Goal: Transaction & Acquisition: Book appointment/travel/reservation

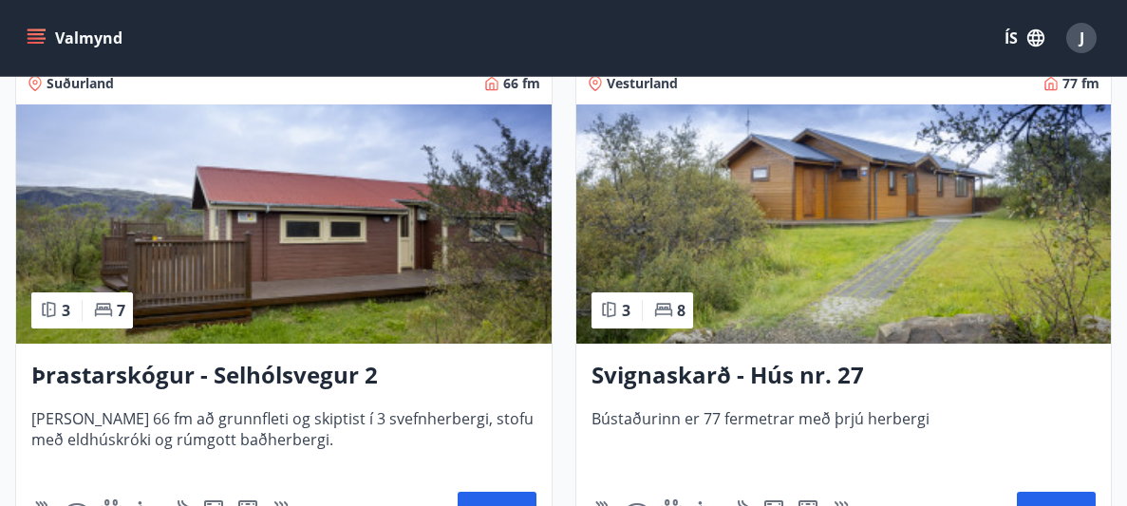
scroll to position [6539, 0]
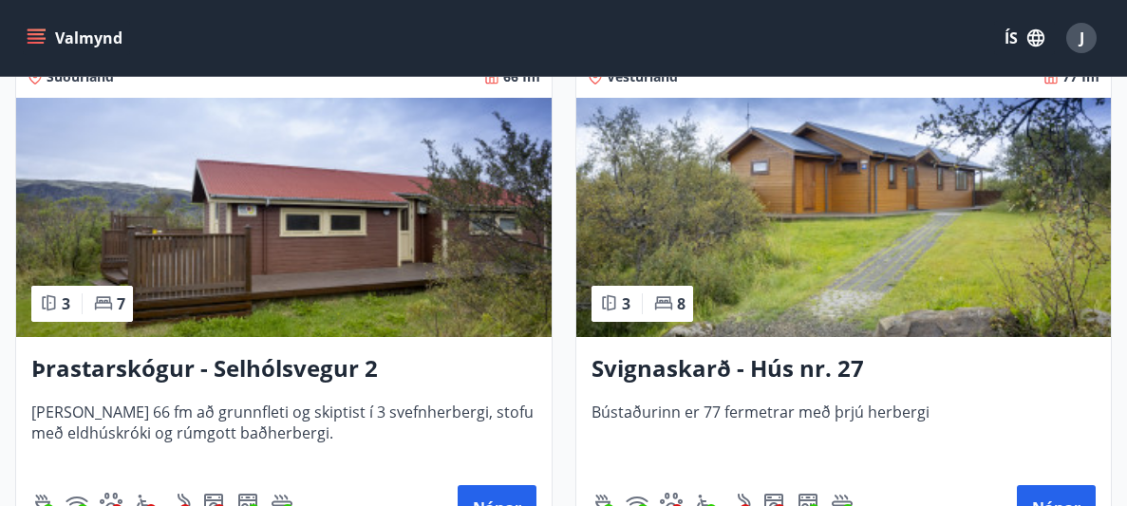
click at [226, 212] on img at bounding box center [283, 217] width 535 height 239
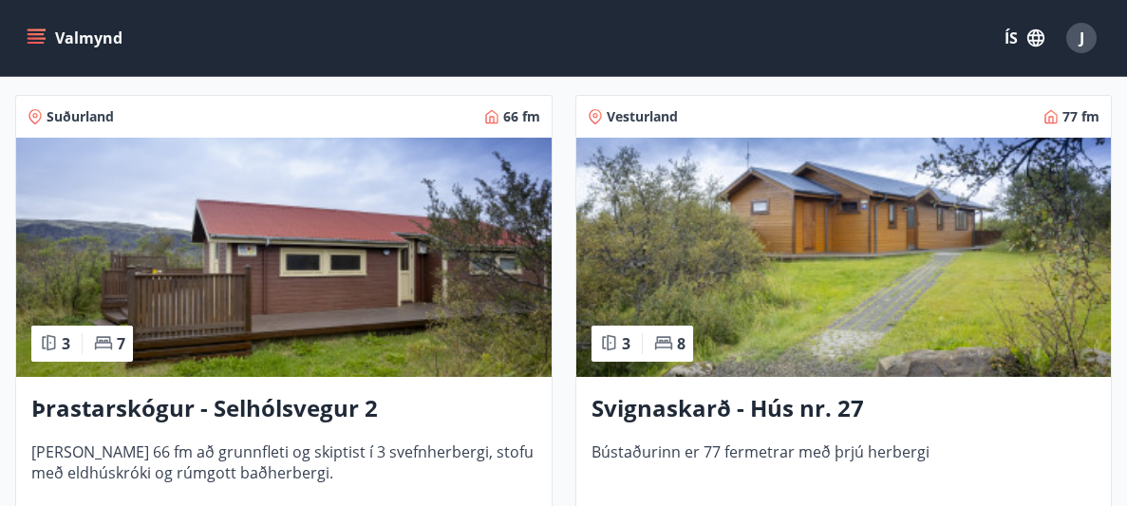
scroll to position [6500, 0]
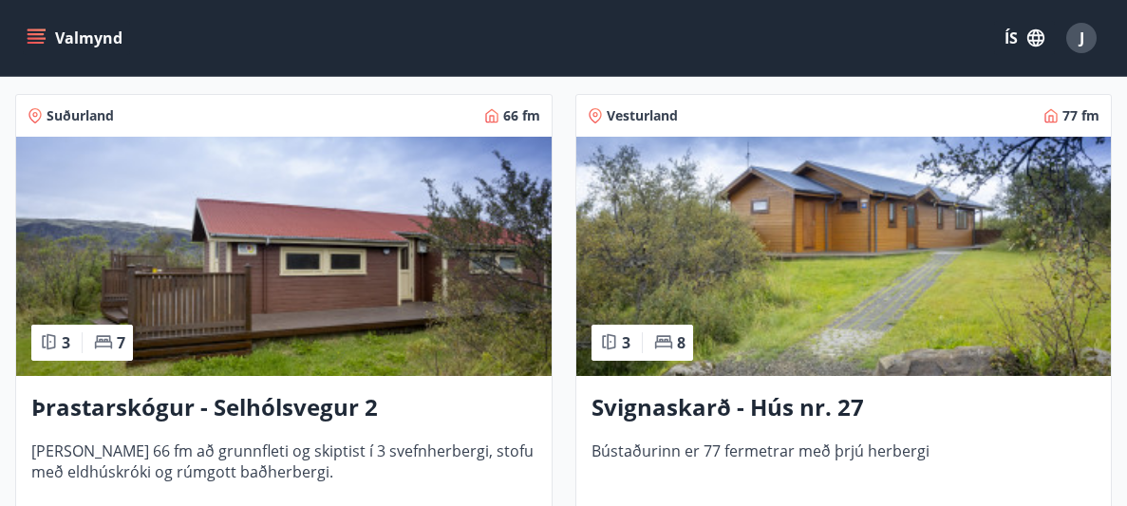
click at [153, 273] on img at bounding box center [283, 256] width 535 height 239
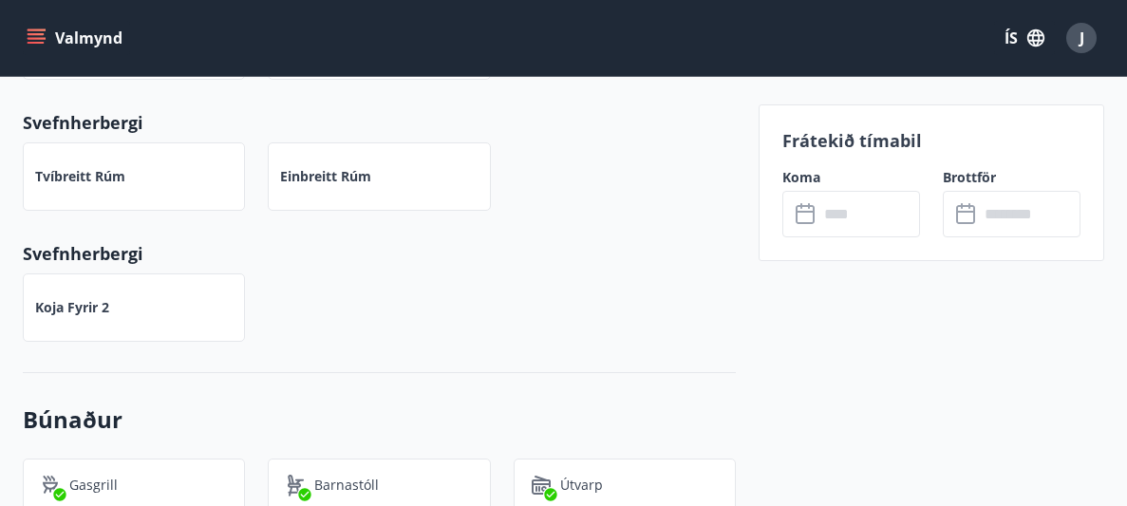
scroll to position [994, 0]
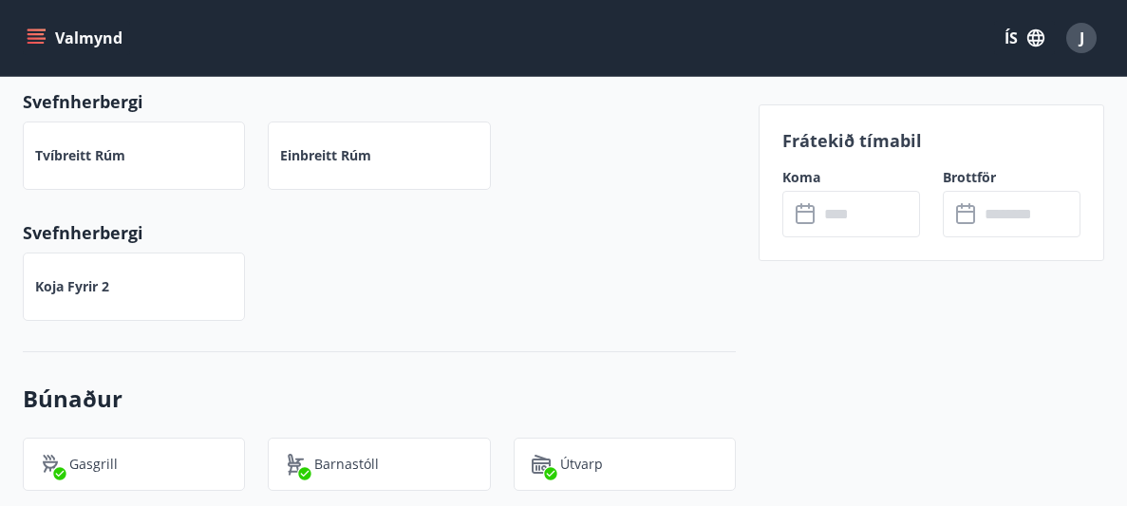
click at [1007, 31] on button "ÍS" at bounding box center [1024, 38] width 61 height 34
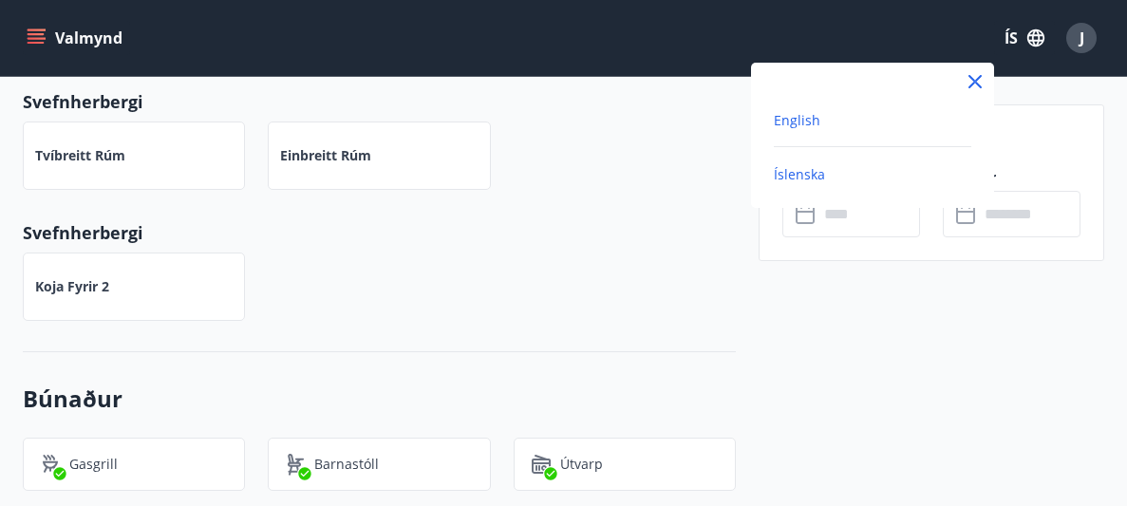
click at [798, 116] on span "English" at bounding box center [797, 120] width 47 height 18
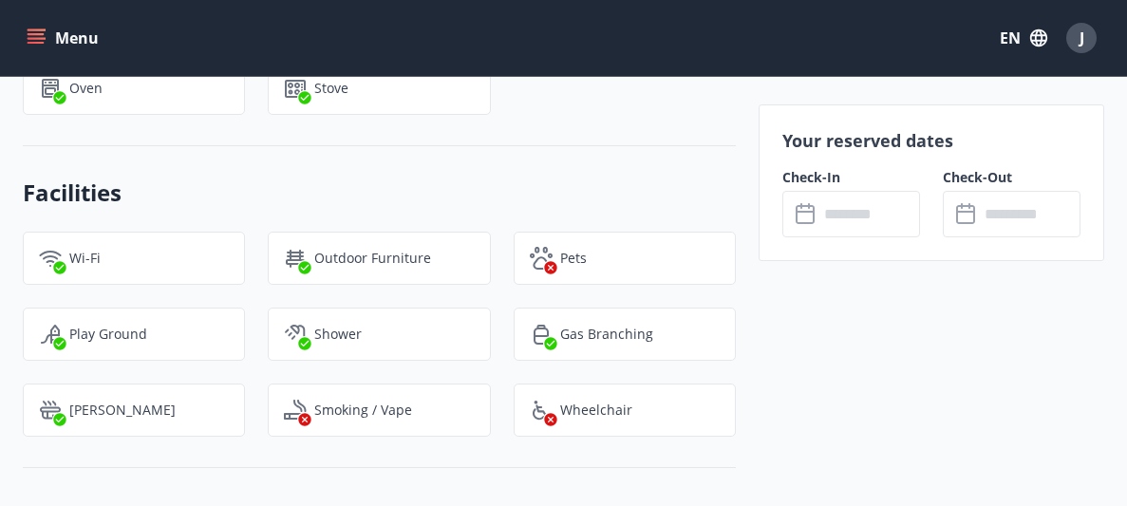
scroll to position [1797, 0]
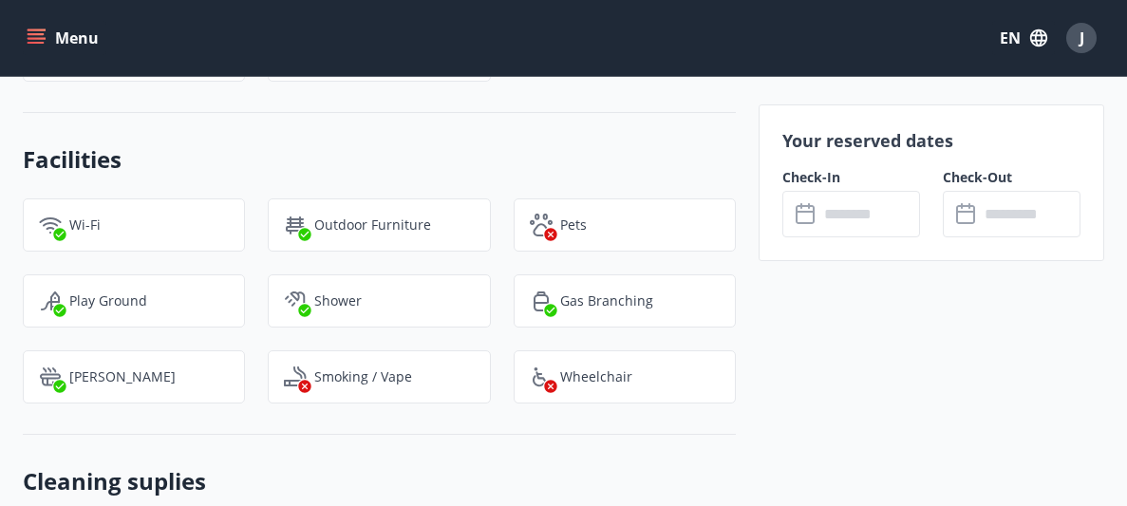
click at [852, 227] on input "text" at bounding box center [869, 214] width 102 height 47
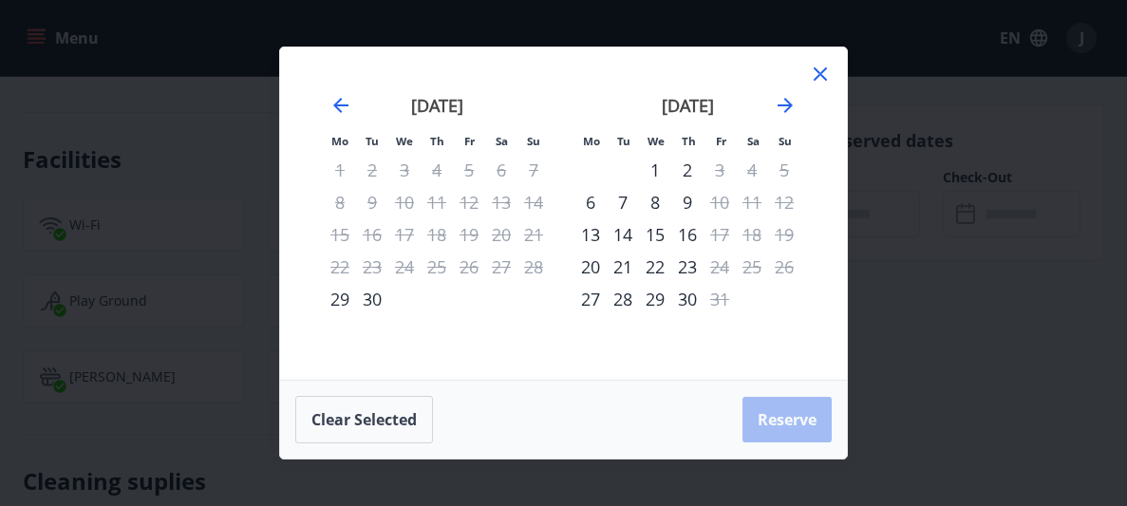
click at [811, 77] on icon at bounding box center [820, 74] width 23 height 23
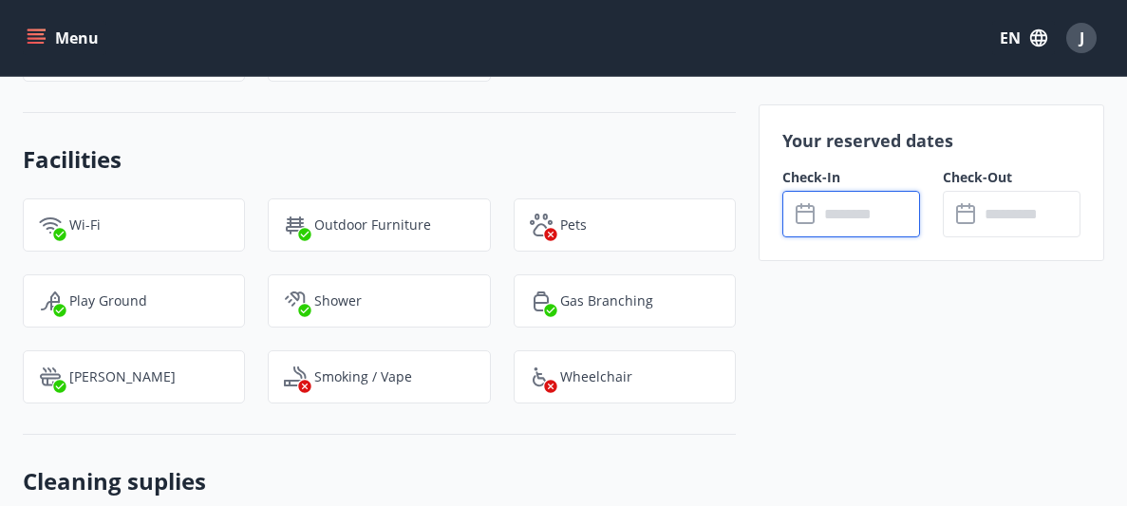
click at [837, 215] on input "text" at bounding box center [869, 214] width 102 height 47
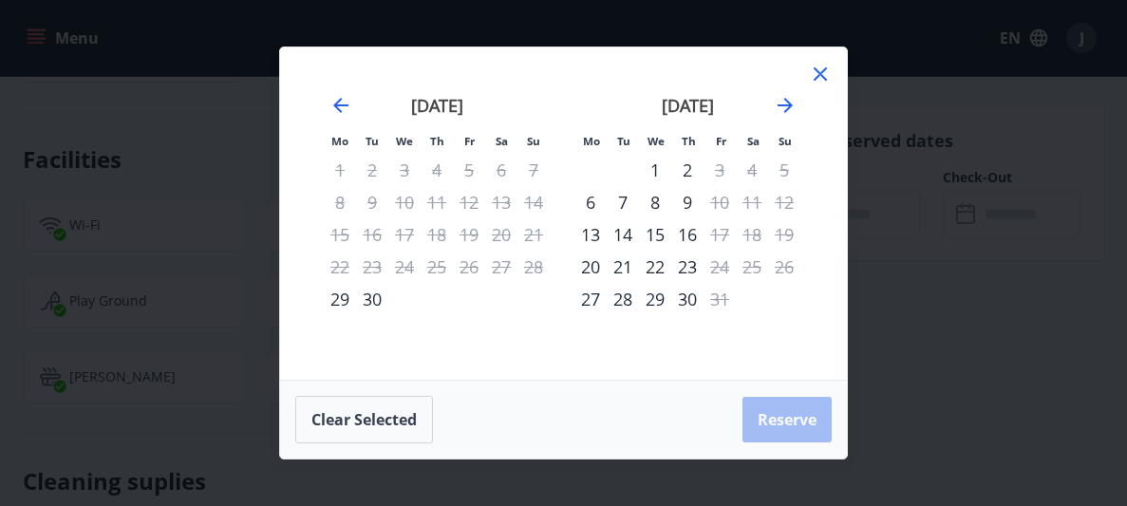
click at [828, 72] on icon at bounding box center [820, 74] width 23 height 23
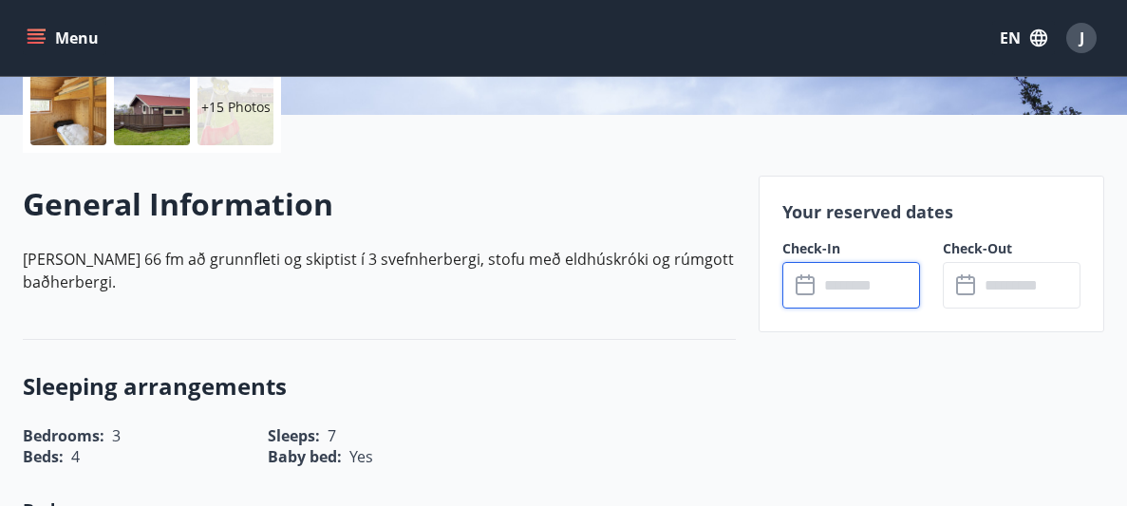
scroll to position [460, 0]
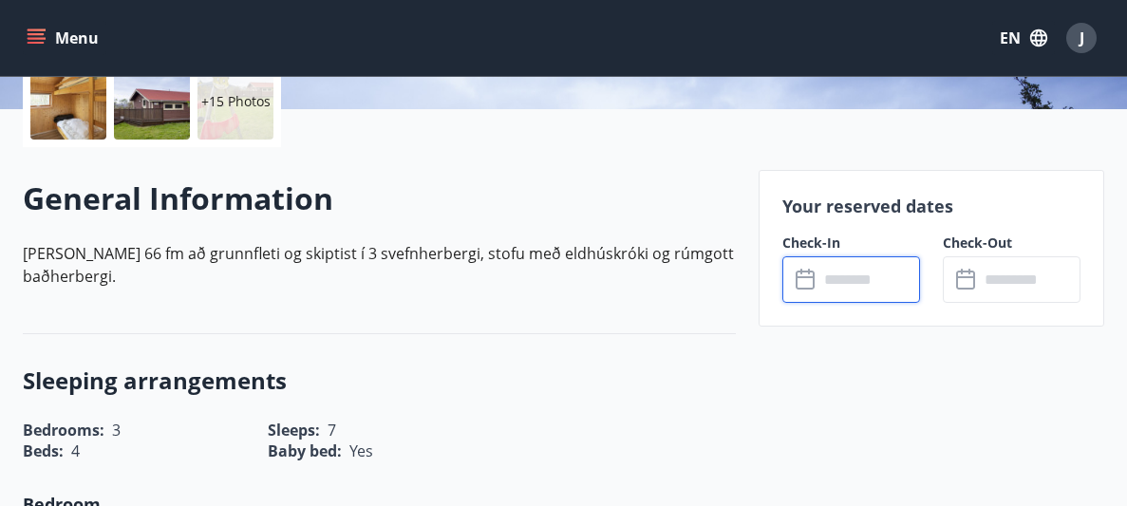
click at [815, 288] on icon at bounding box center [806, 280] width 23 height 23
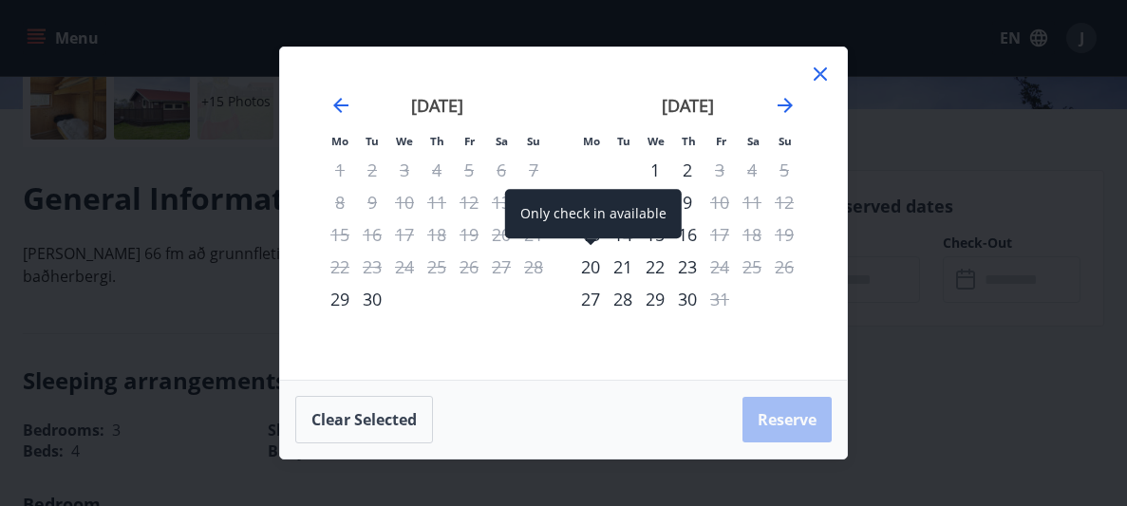
click at [593, 269] on div "20" at bounding box center [590, 267] width 32 height 32
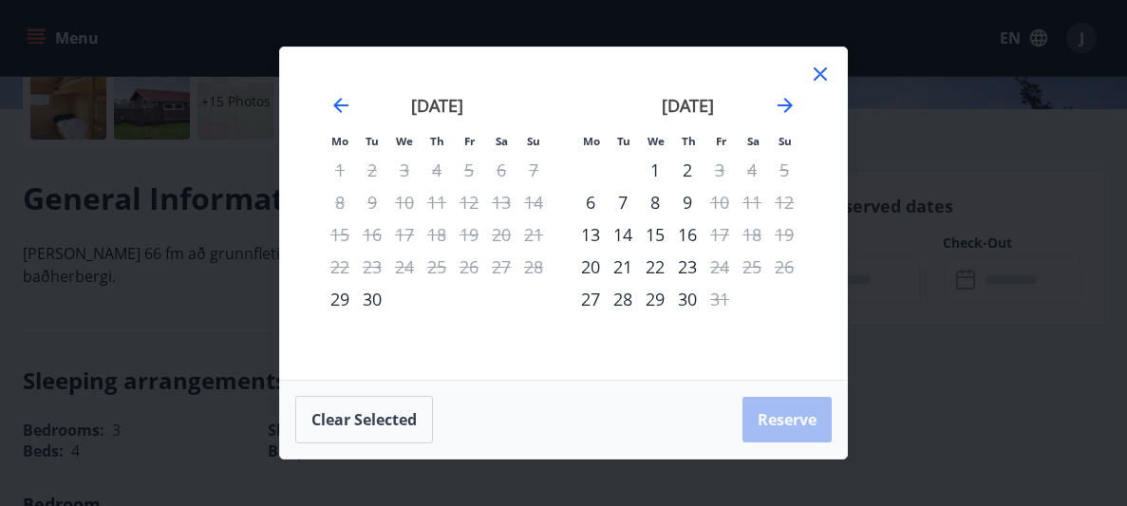
click at [659, 266] on div "22" at bounding box center [655, 267] width 32 height 32
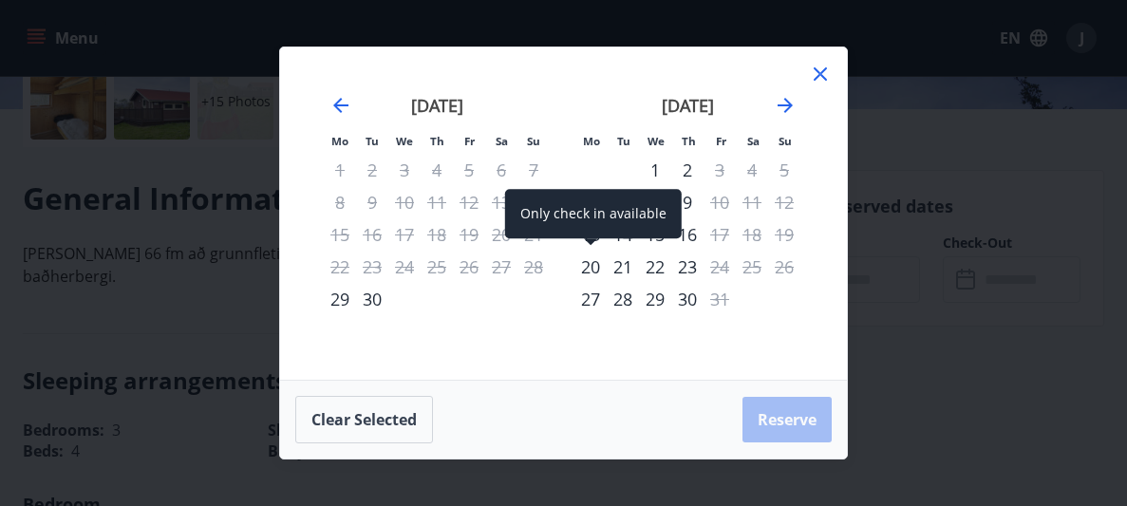
click at [591, 266] on div "20" at bounding box center [590, 267] width 32 height 32
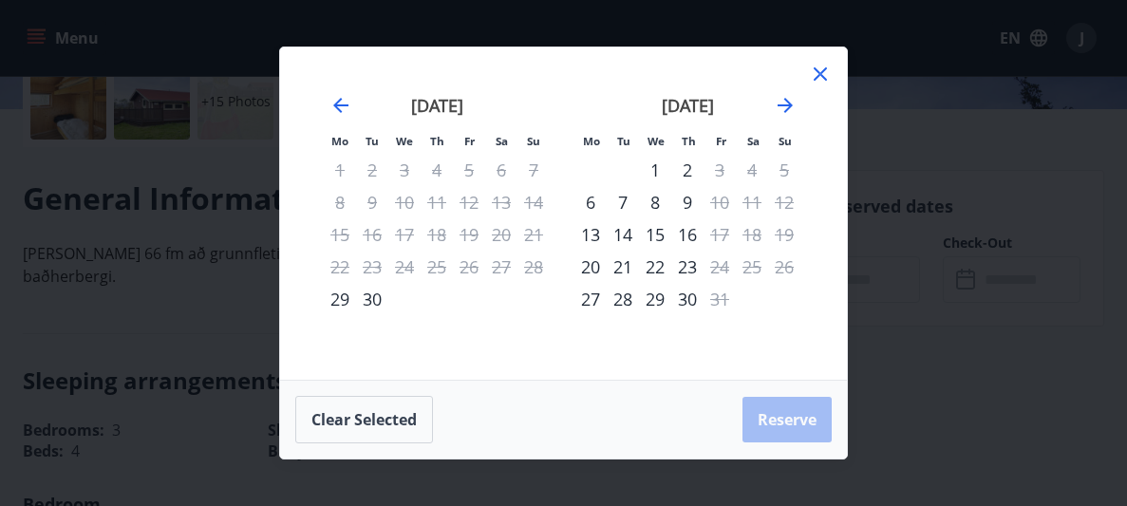
click at [646, 268] on div "22" at bounding box center [655, 267] width 32 height 32
click at [824, 78] on icon at bounding box center [819, 73] width 13 height 13
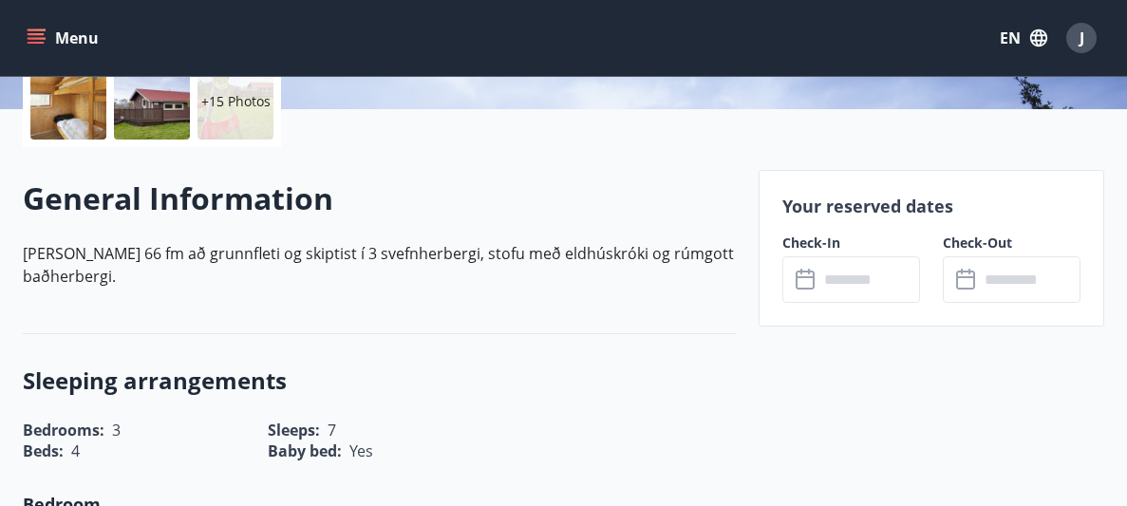
click at [851, 274] on input "text" at bounding box center [869, 279] width 102 height 47
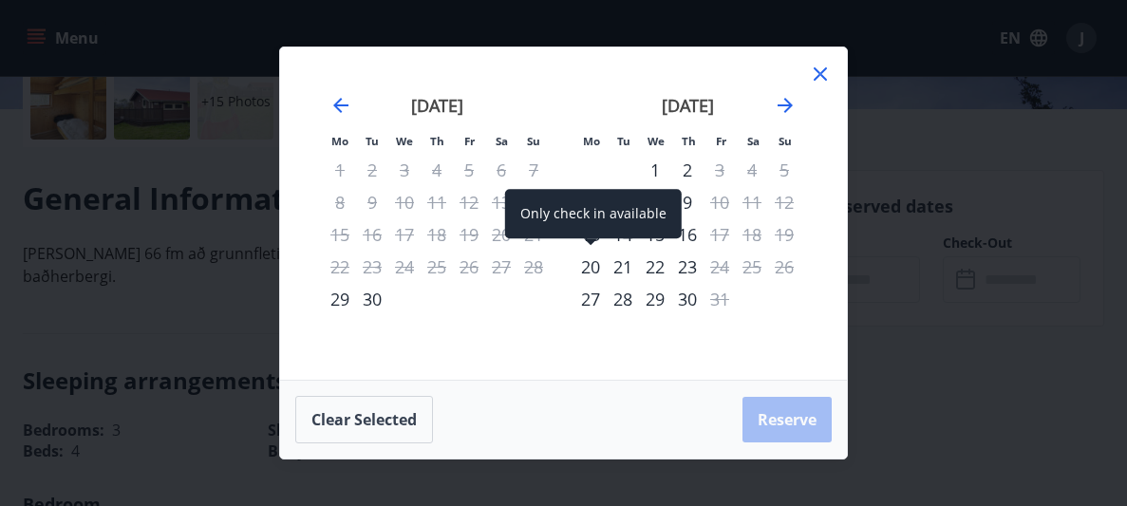
click at [590, 271] on div "20" at bounding box center [590, 267] width 32 height 32
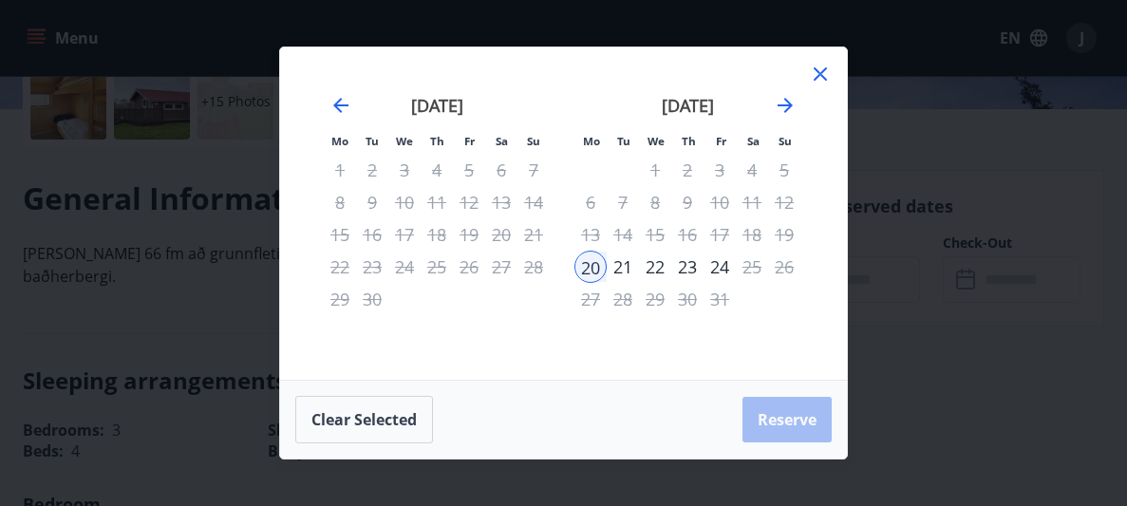
click at [659, 263] on div "22" at bounding box center [655, 267] width 32 height 32
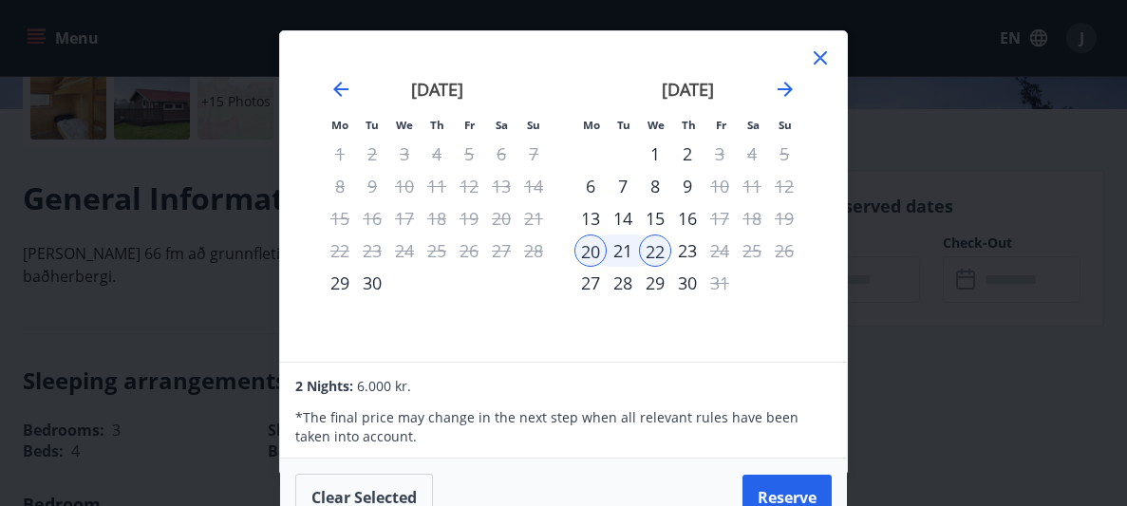
scroll to position [2, 0]
click at [771, 486] on button "Reserve" at bounding box center [786, 498] width 89 height 46
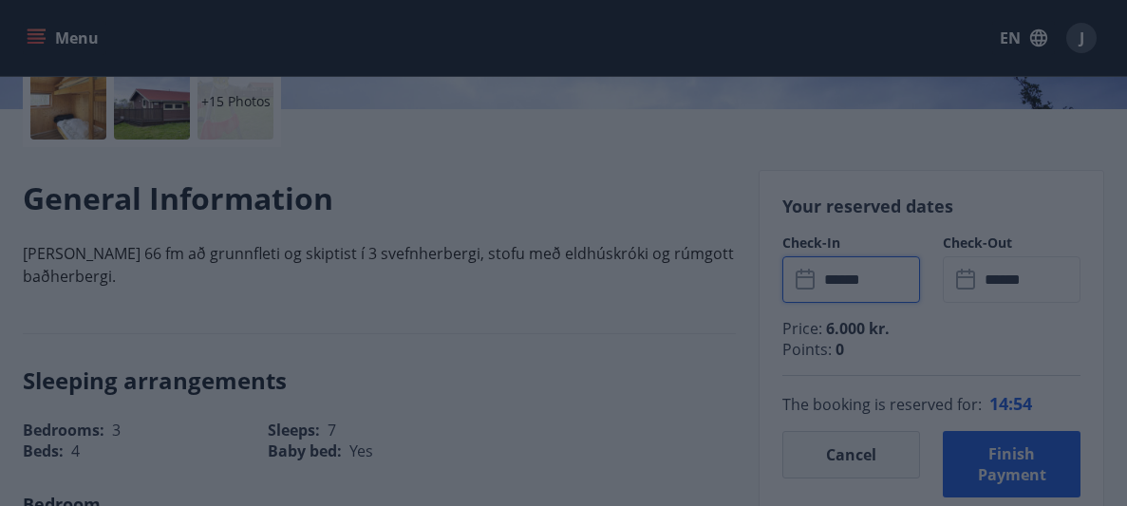
type input "******"
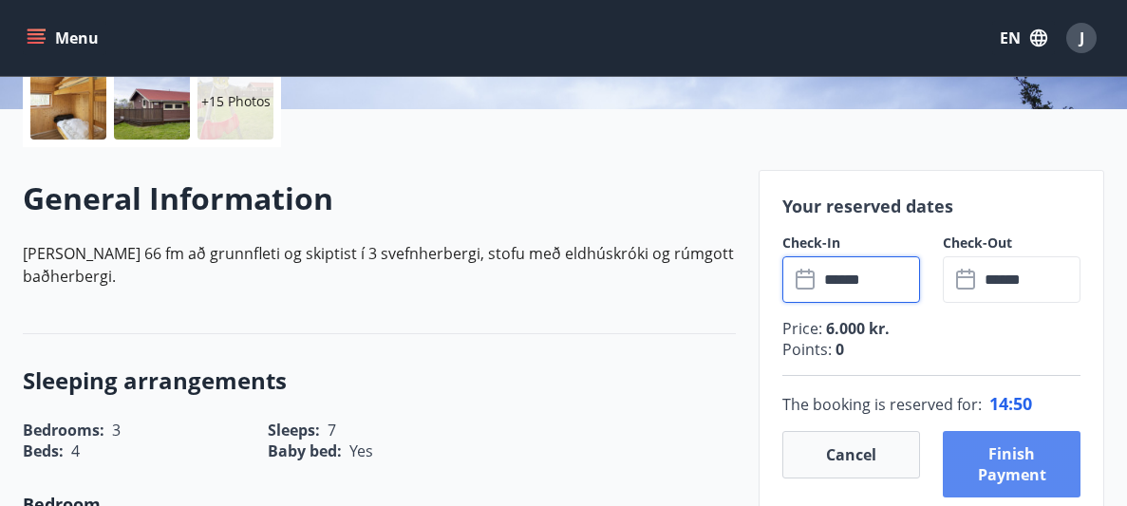
click at [976, 460] on button "Finish payment" at bounding box center [1012, 464] width 138 height 66
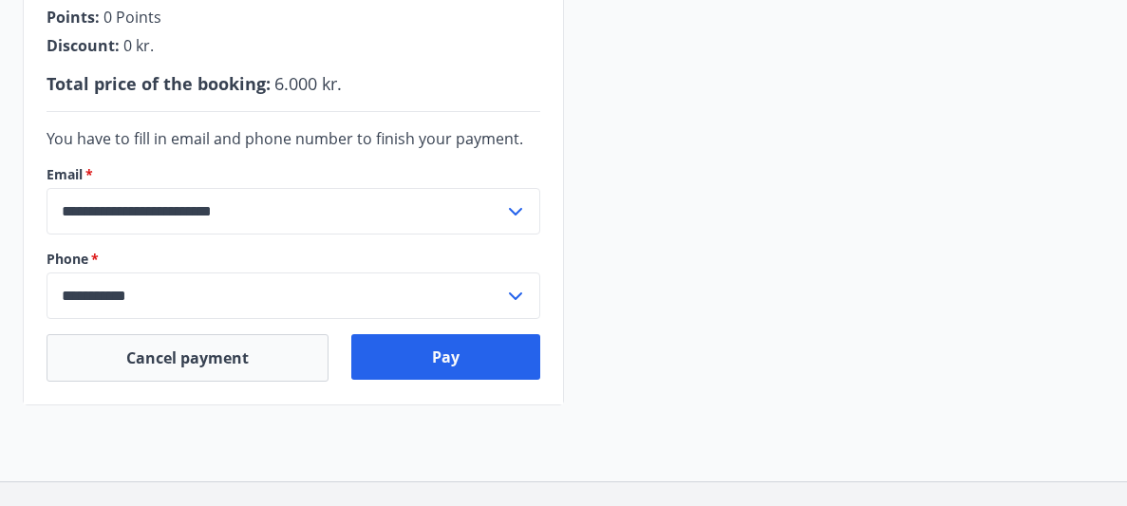
scroll to position [576, 0]
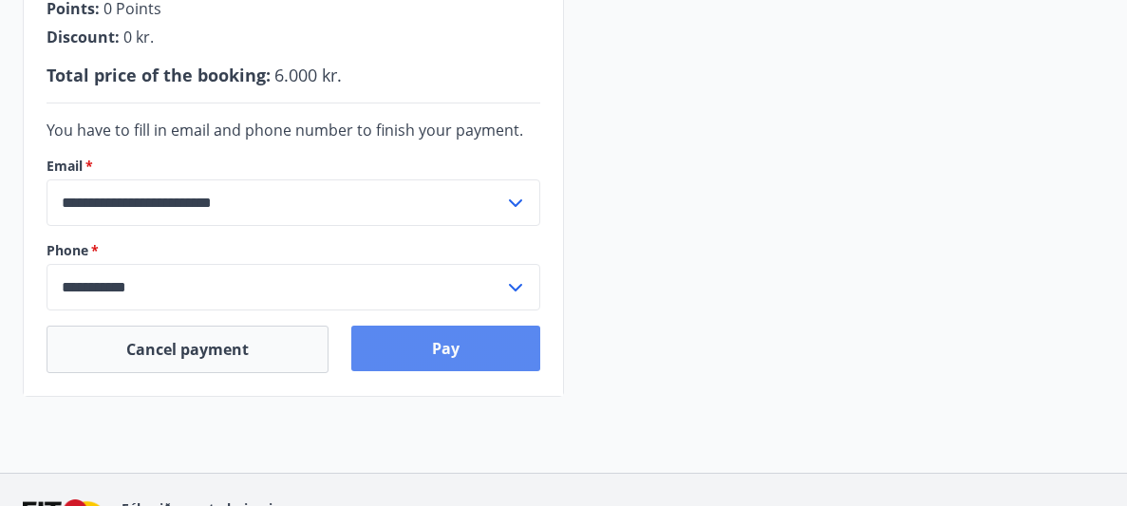
click at [439, 341] on button "Pay" at bounding box center [445, 349] width 188 height 46
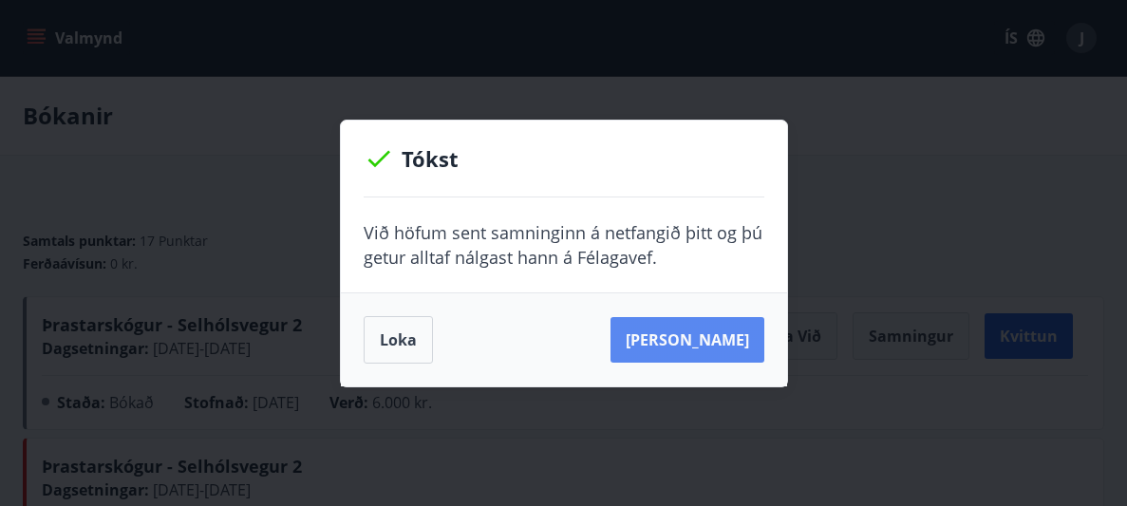
click at [698, 340] on button "[PERSON_NAME]" at bounding box center [687, 340] width 154 height 46
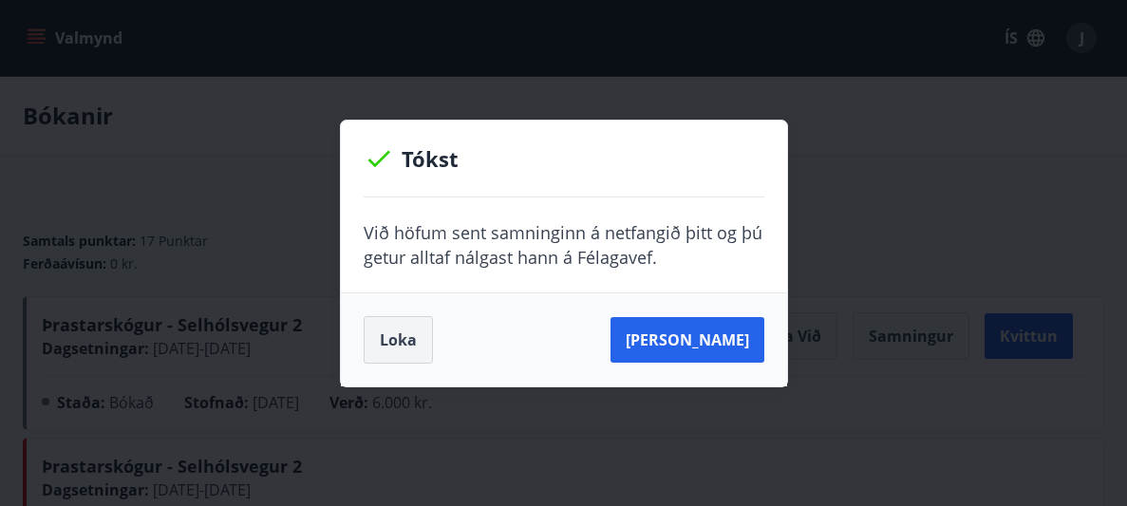
click at [384, 328] on button "Loka" at bounding box center [398, 339] width 69 height 47
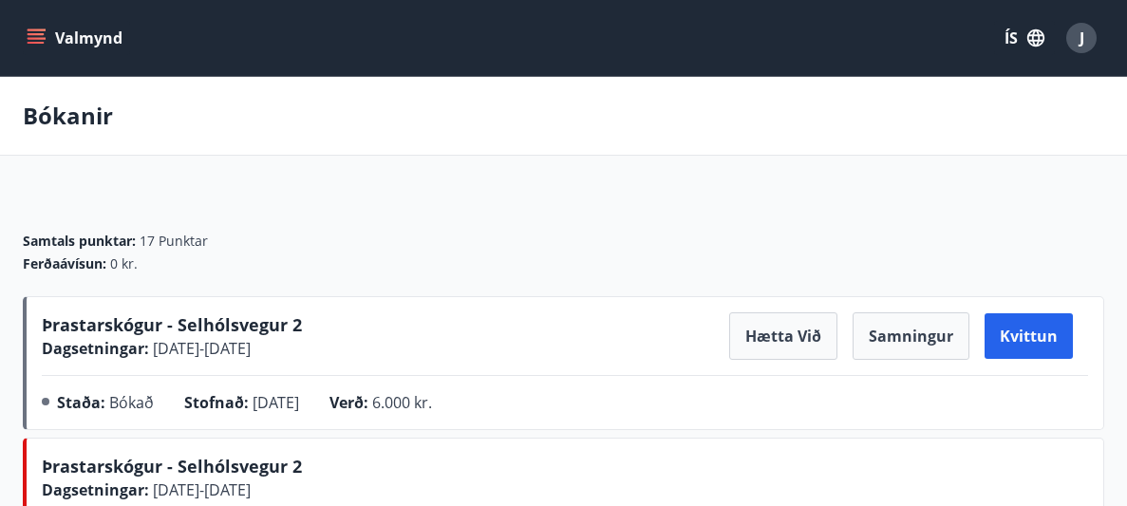
click at [1016, 42] on button "ÍS" at bounding box center [1024, 38] width 61 height 34
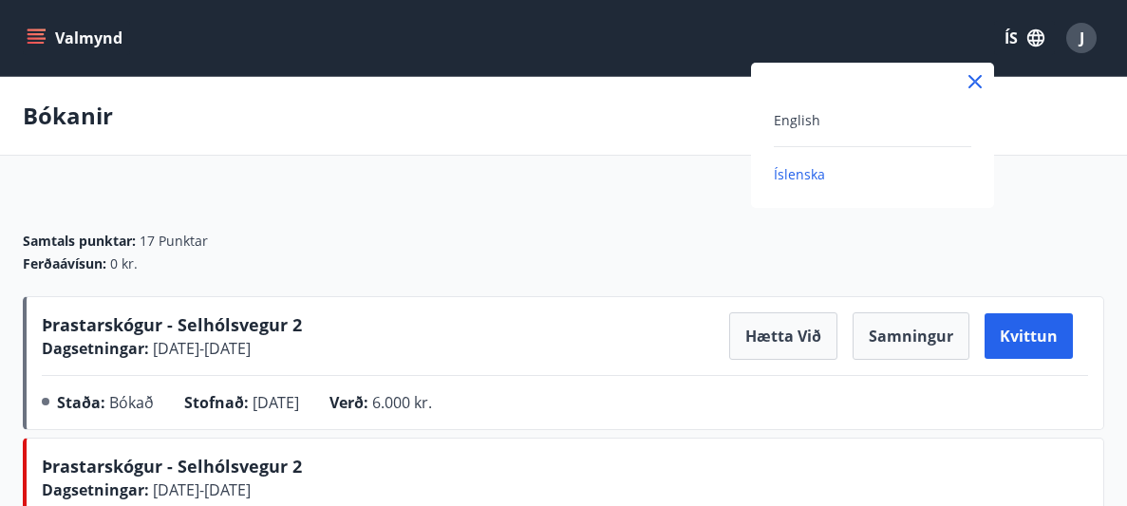
click at [825, 121] on div "English" at bounding box center [872, 119] width 197 height 23
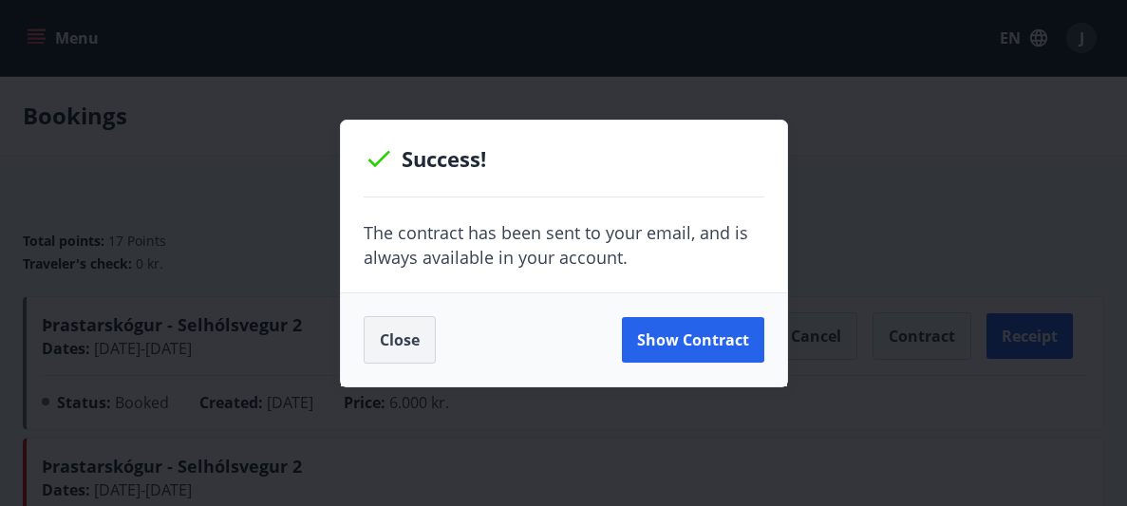
click at [390, 351] on button "Close" at bounding box center [400, 339] width 72 height 47
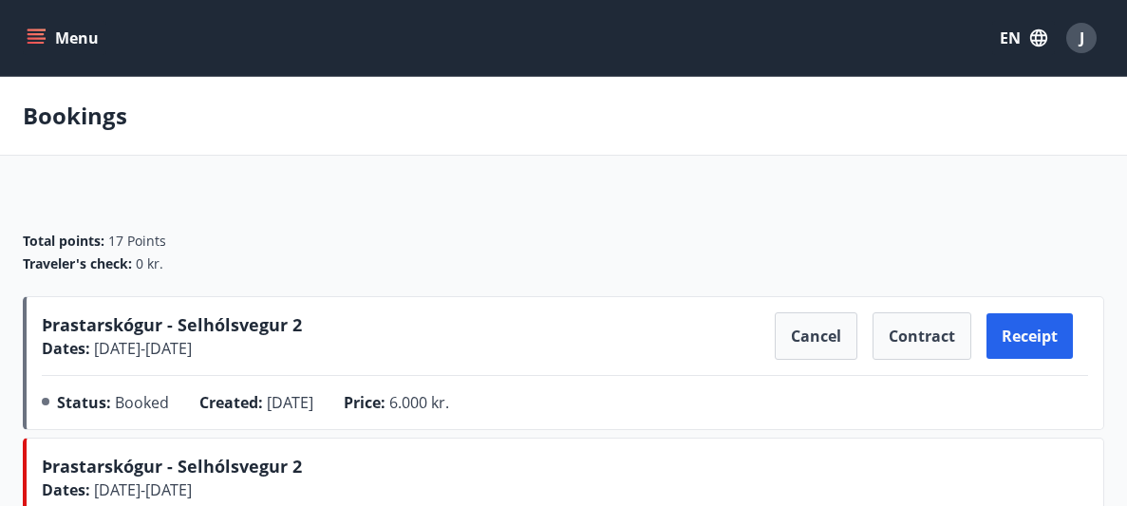
click at [42, 30] on icon "menu" at bounding box center [38, 30] width 21 height 2
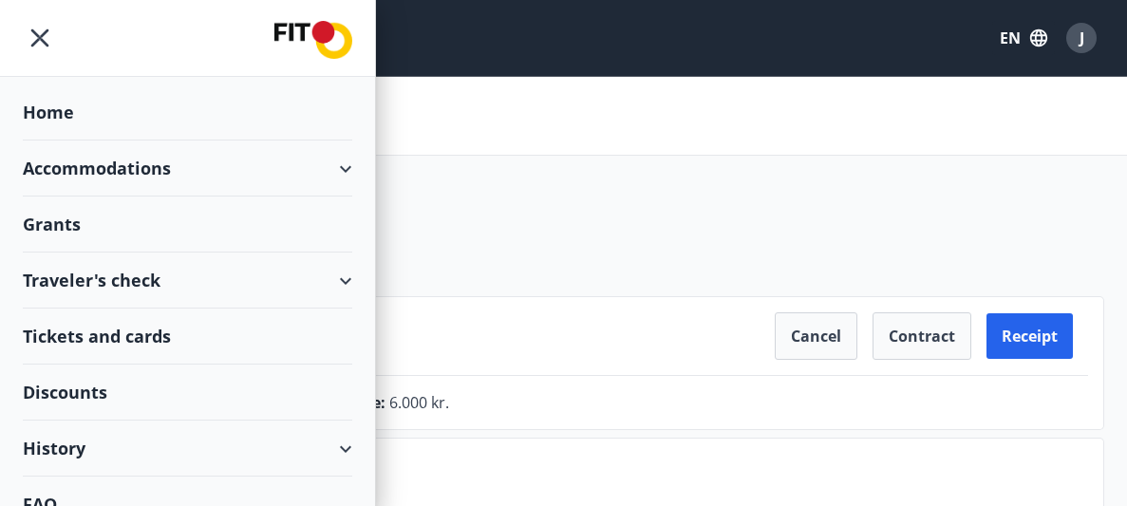
click at [48, 102] on div "Home" at bounding box center [187, 112] width 329 height 56
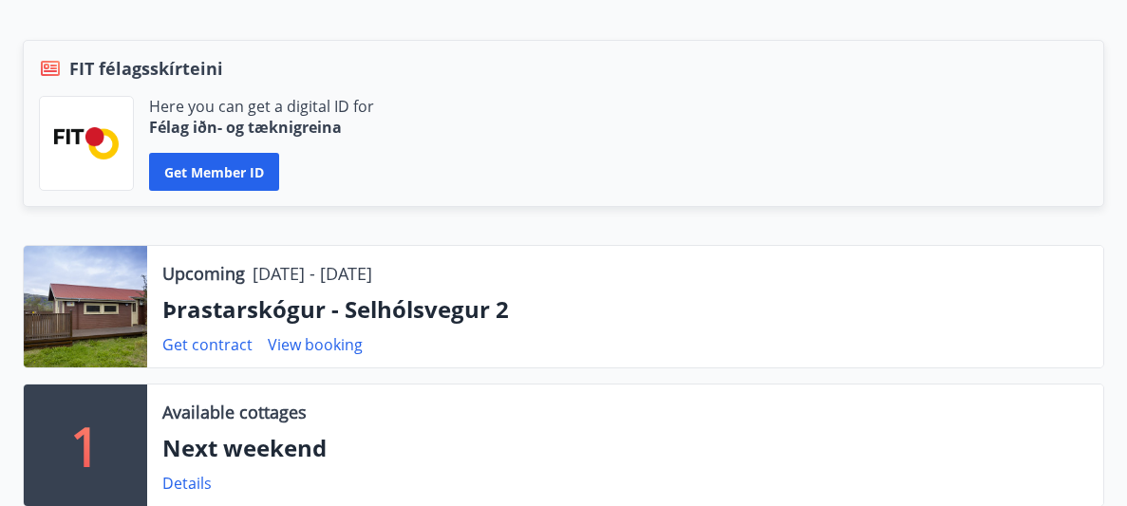
scroll to position [434, 0]
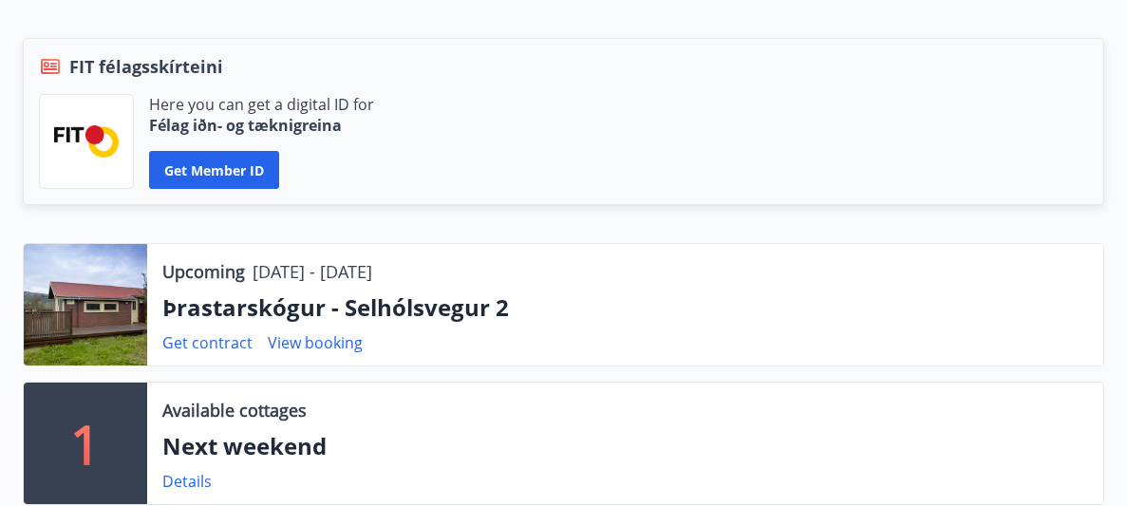
click at [106, 270] on div at bounding box center [85, 305] width 123 height 122
click at [239, 272] on p "Upcoming" at bounding box center [203, 271] width 83 height 25
click at [292, 279] on p "[DATE] - [DATE]" at bounding box center [312, 271] width 120 height 25
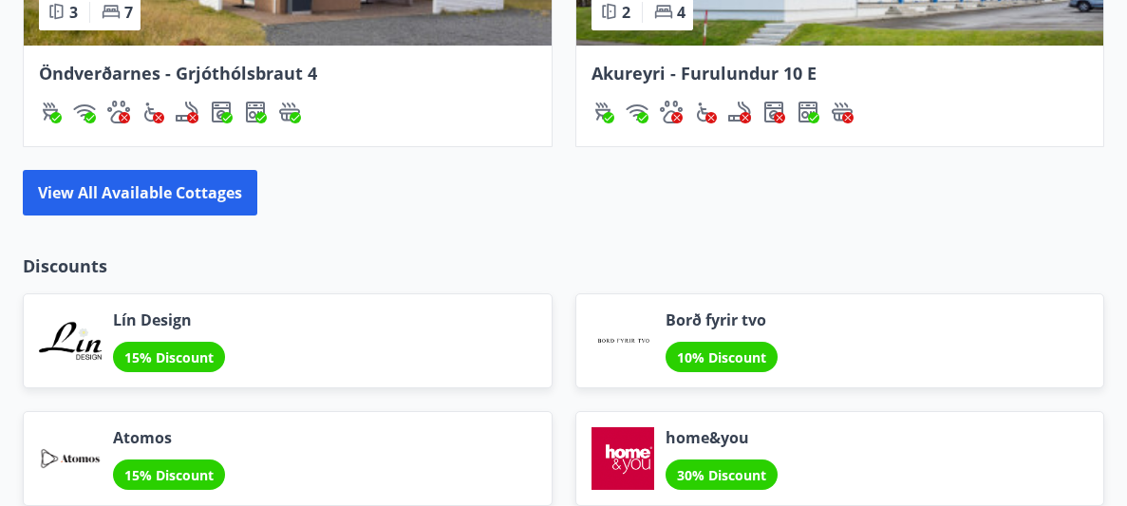
scroll to position [2321, 0]
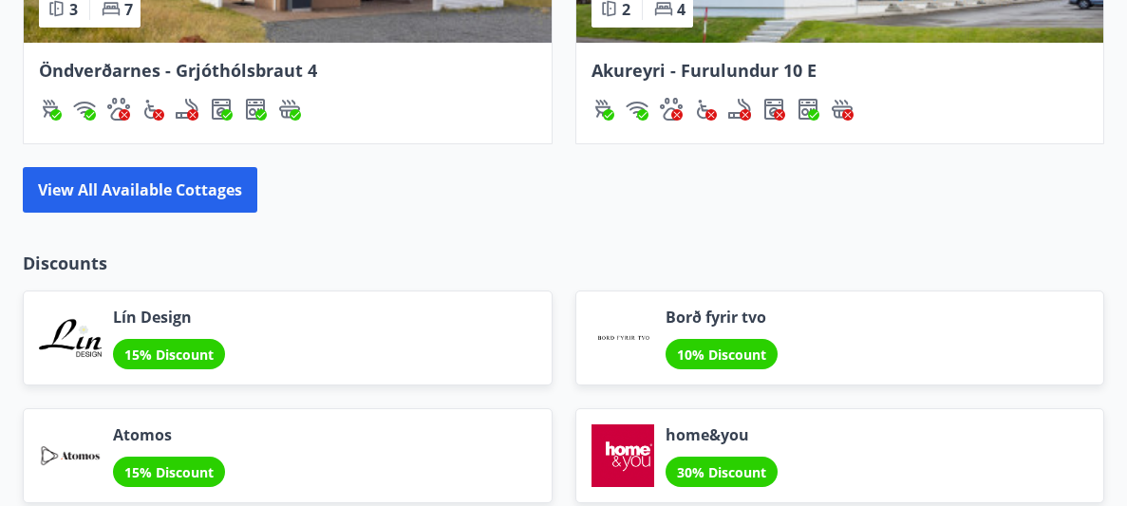
click at [302, 254] on p "Discounts" at bounding box center [563, 263] width 1081 height 25
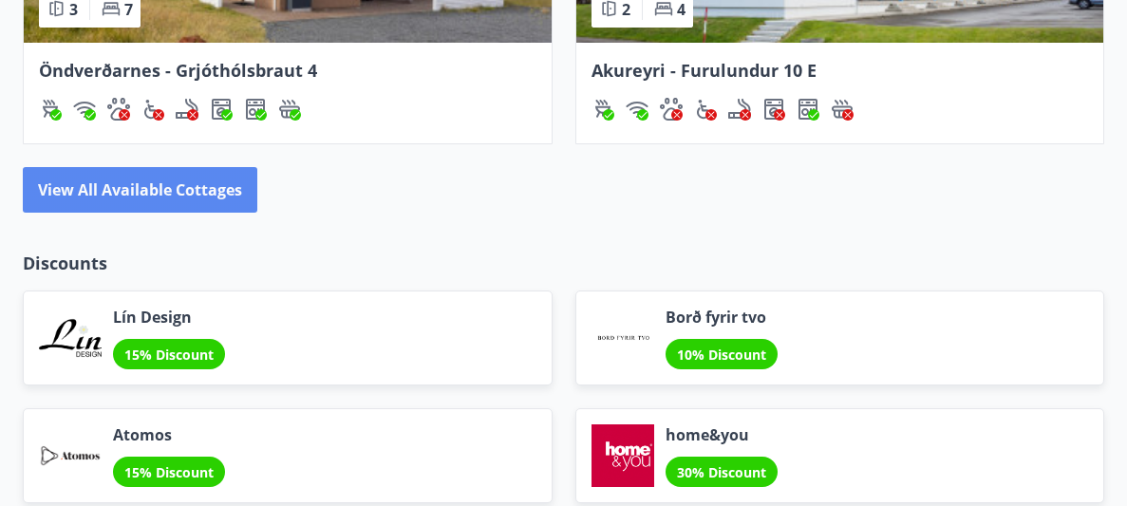
click at [203, 193] on button "View all available cottages" at bounding box center [140, 190] width 234 height 46
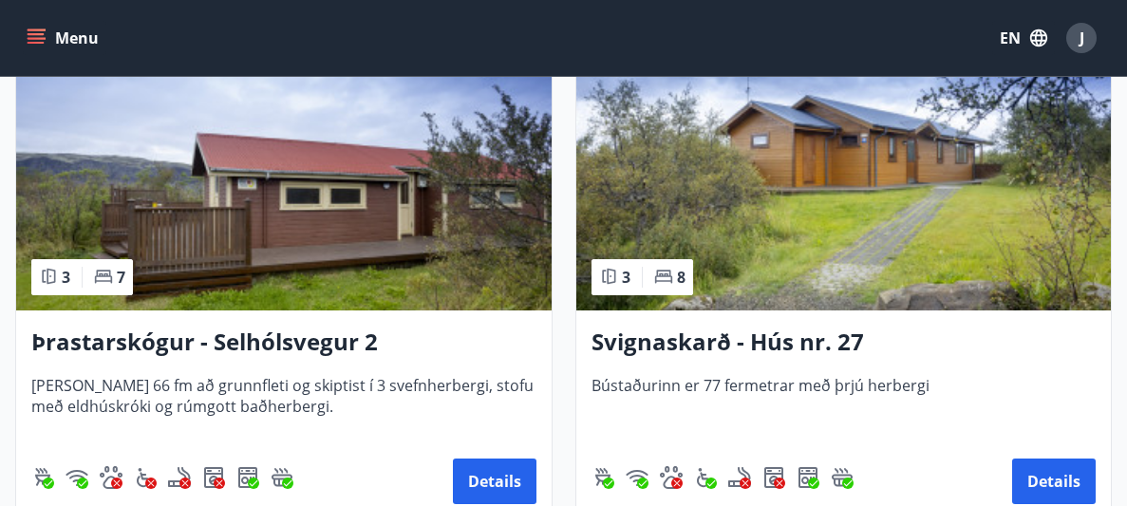
scroll to position [6565, 0]
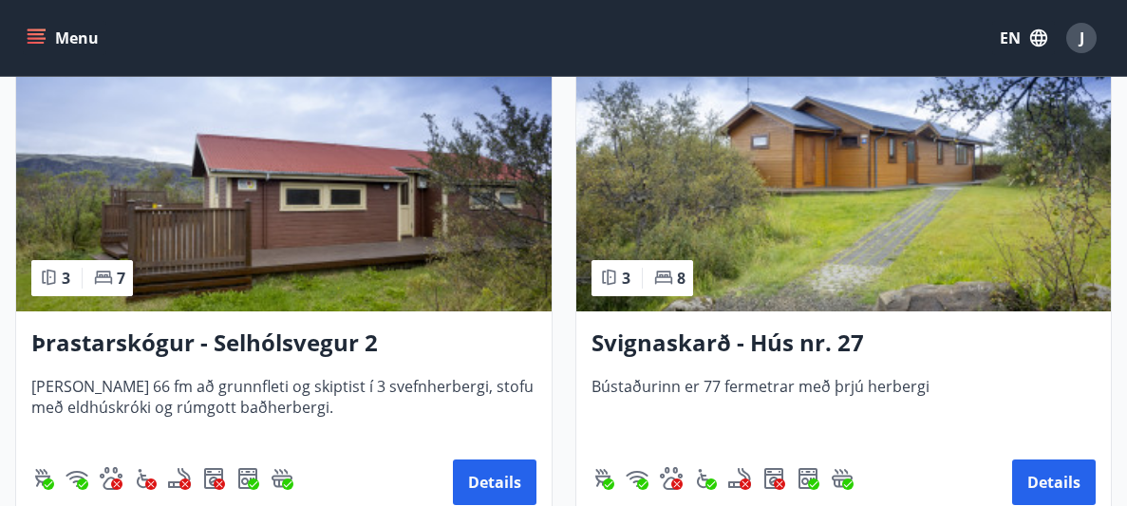
click at [431, 212] on img at bounding box center [283, 191] width 535 height 239
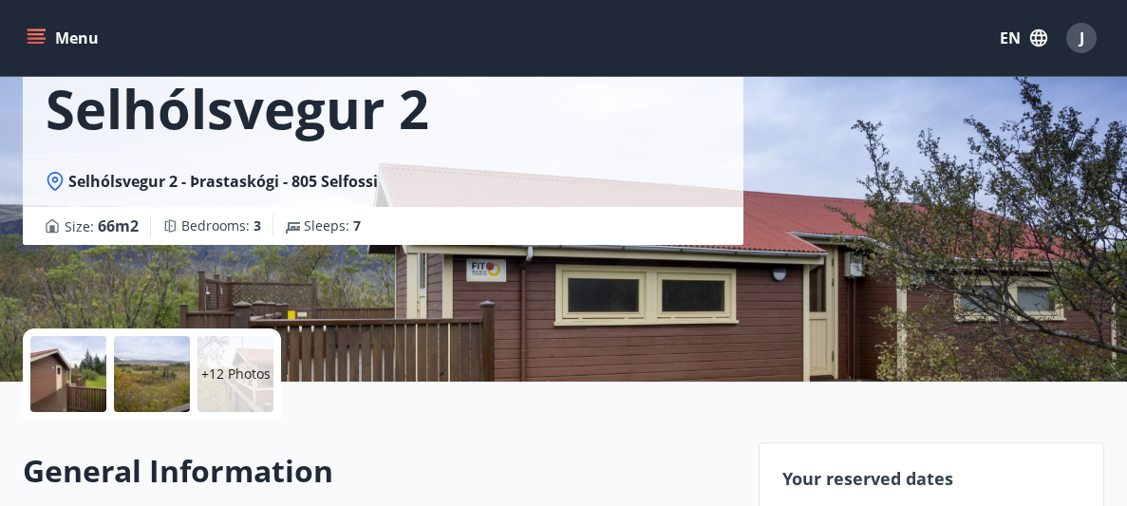
scroll to position [188, 0]
click at [41, 375] on div at bounding box center [68, 374] width 76 height 76
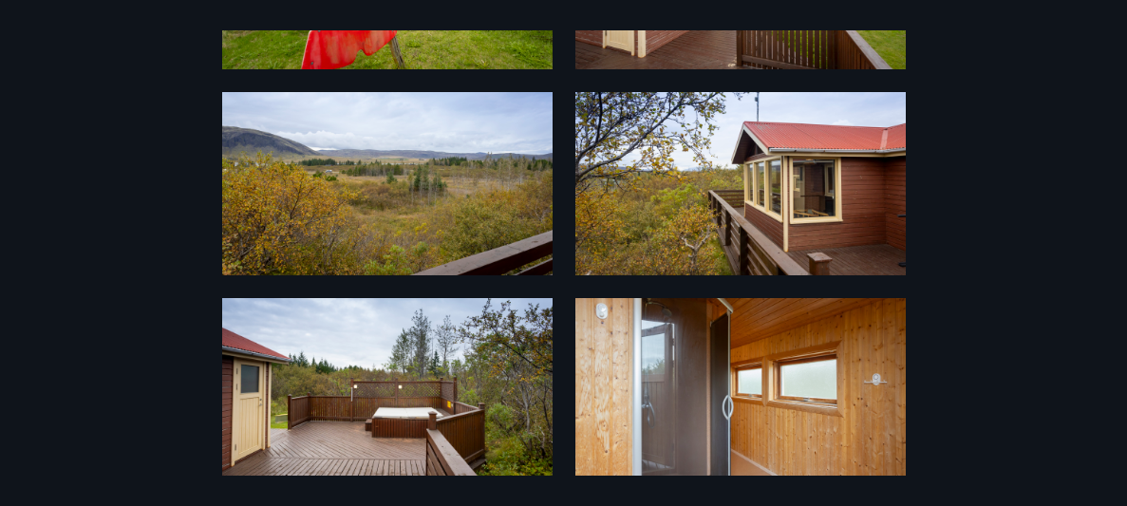
scroll to position [0, 0]
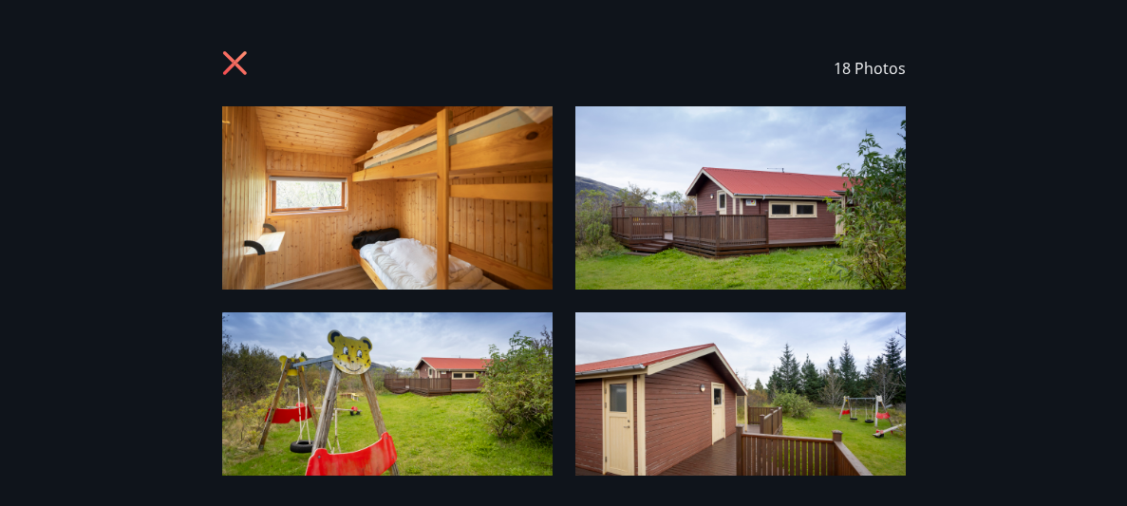
click at [242, 70] on icon at bounding box center [234, 63] width 24 height 24
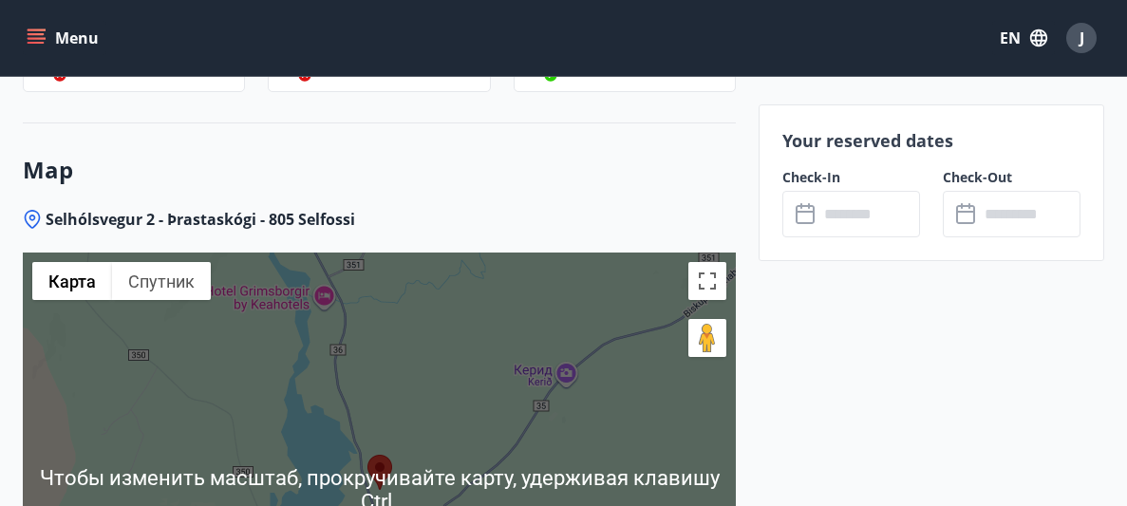
scroll to position [2352, 0]
